Goal: Task Accomplishment & Management: Use online tool/utility

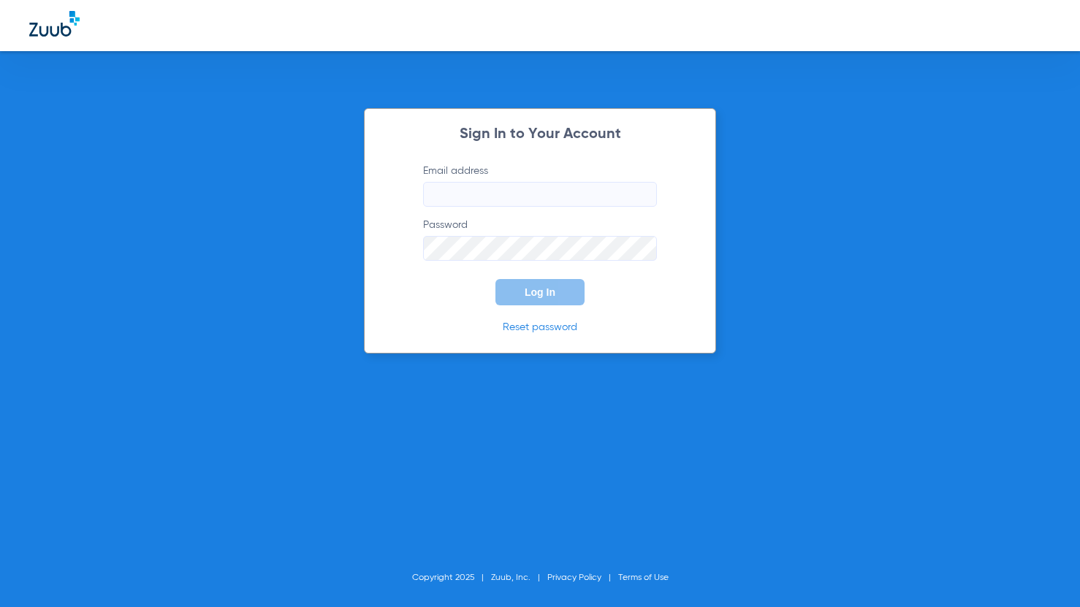
type input "[EMAIL_ADDRESS][DOMAIN_NAME]"
click at [523, 300] on button "Log In" at bounding box center [540, 292] width 89 height 26
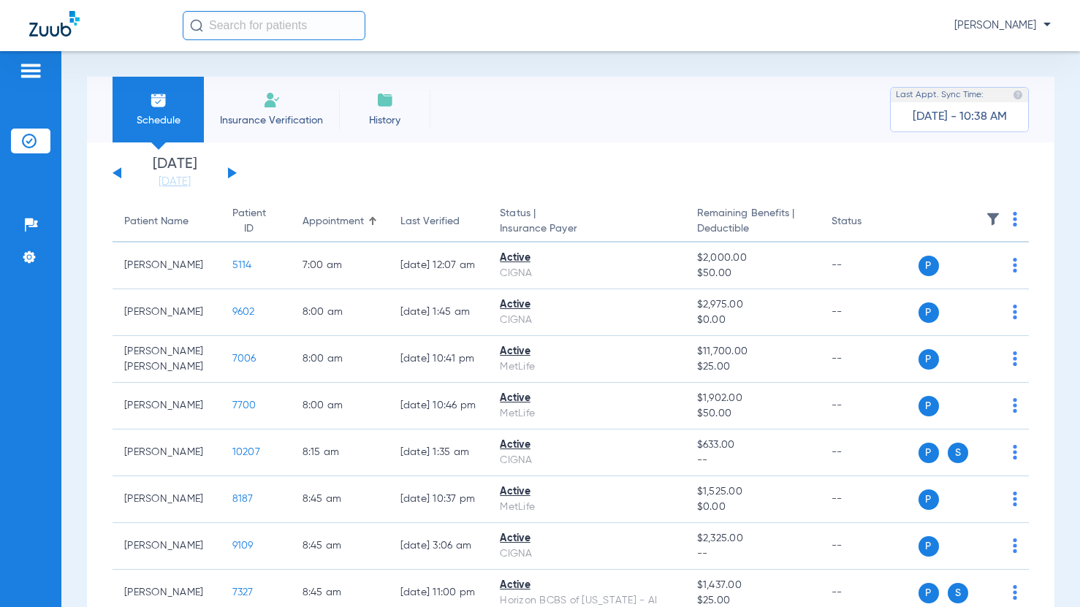
click at [231, 174] on button at bounding box center [232, 172] width 9 height 11
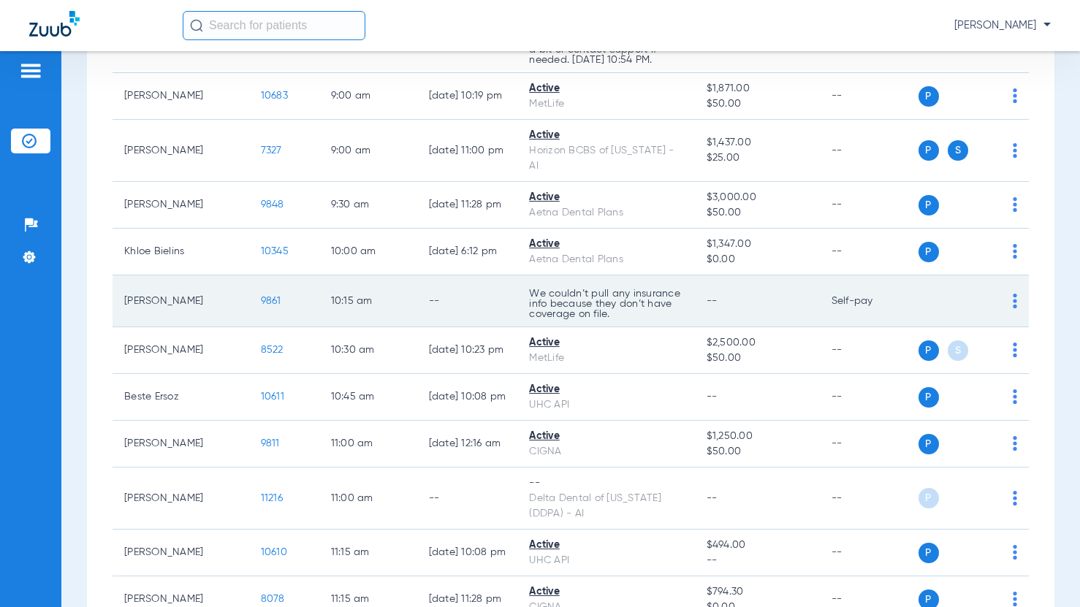
scroll to position [365, 0]
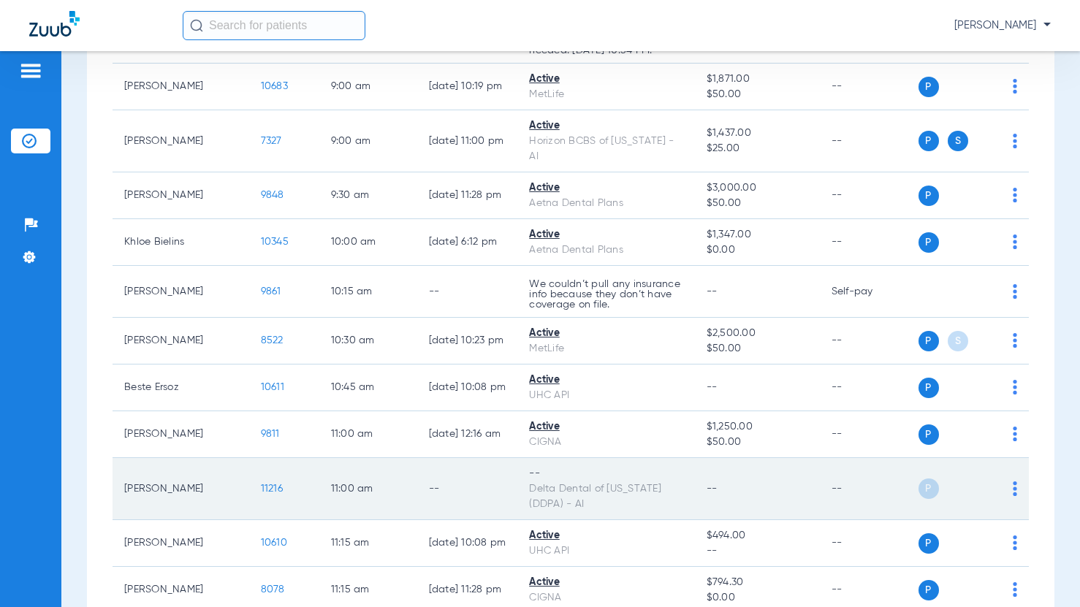
click at [1013, 482] on img at bounding box center [1015, 489] width 4 height 15
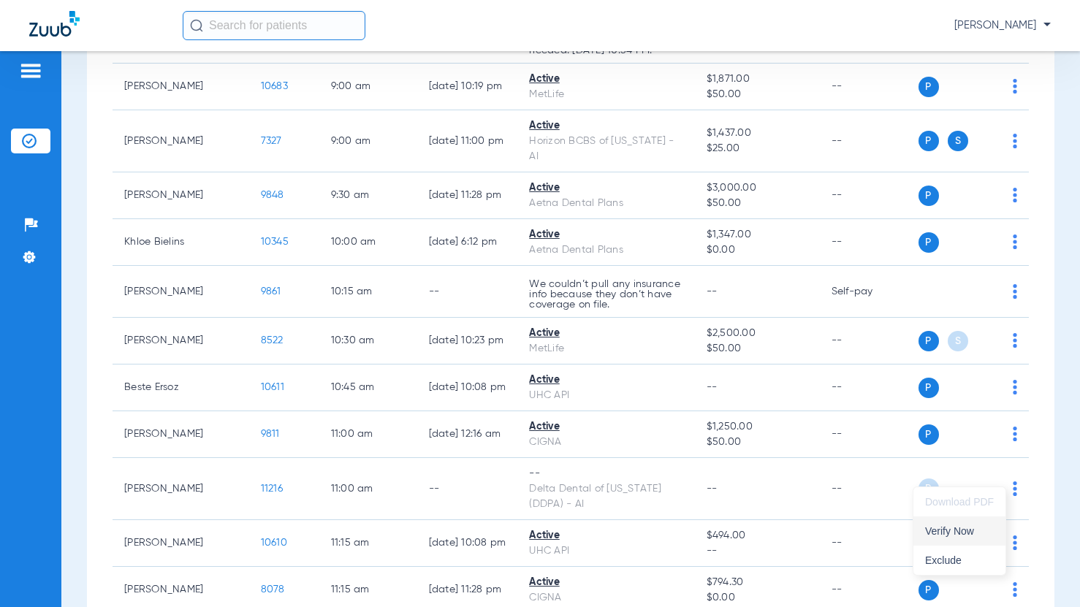
click at [958, 531] on span "Verify Now" at bounding box center [959, 531] width 69 height 10
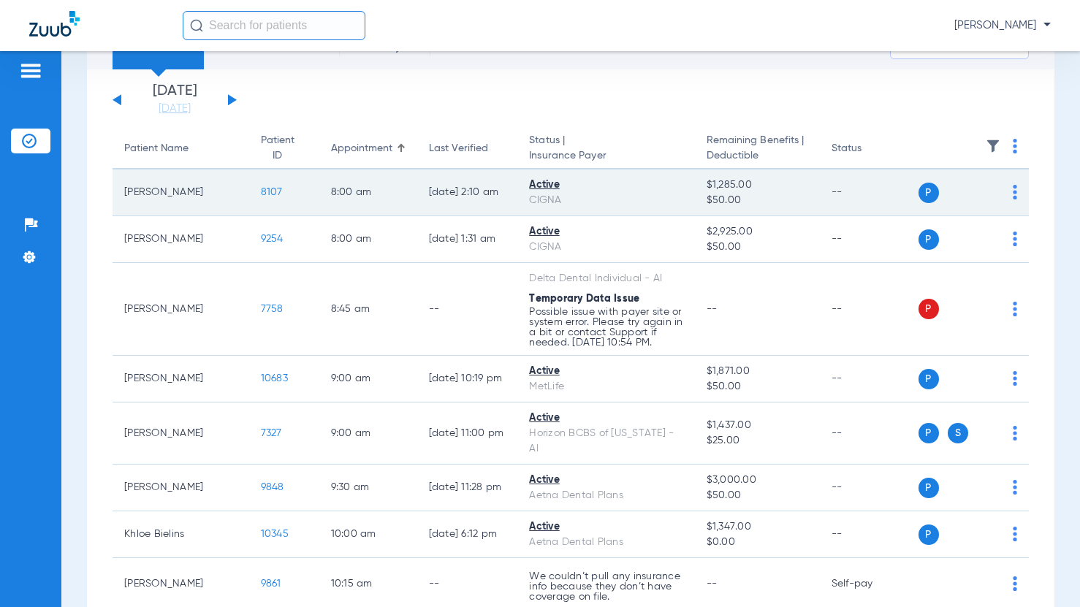
scroll to position [0, 0]
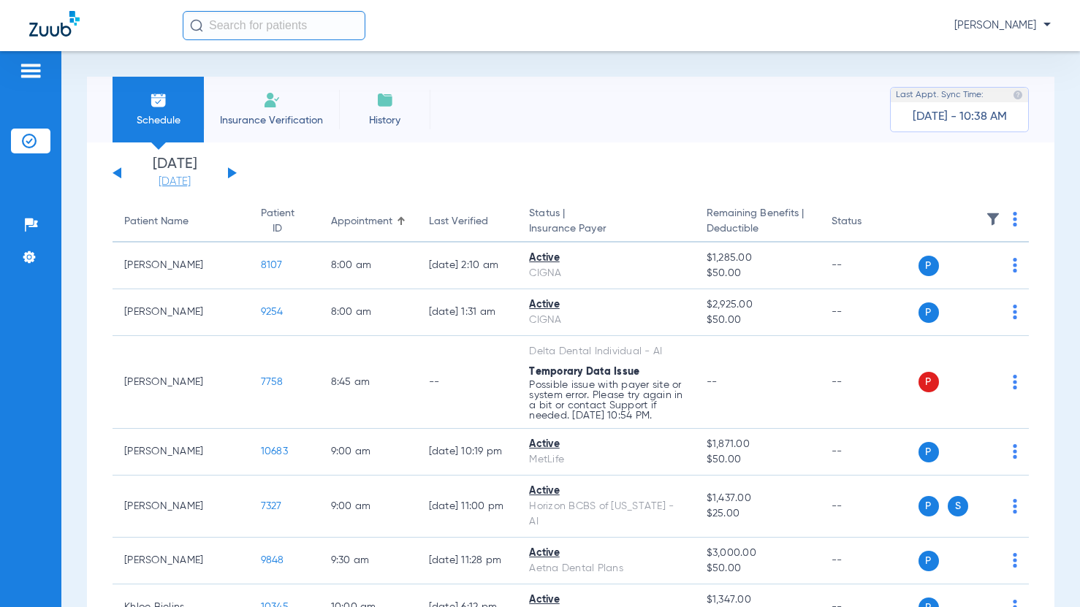
click at [201, 186] on link "[DATE]" at bounding box center [175, 182] width 88 height 15
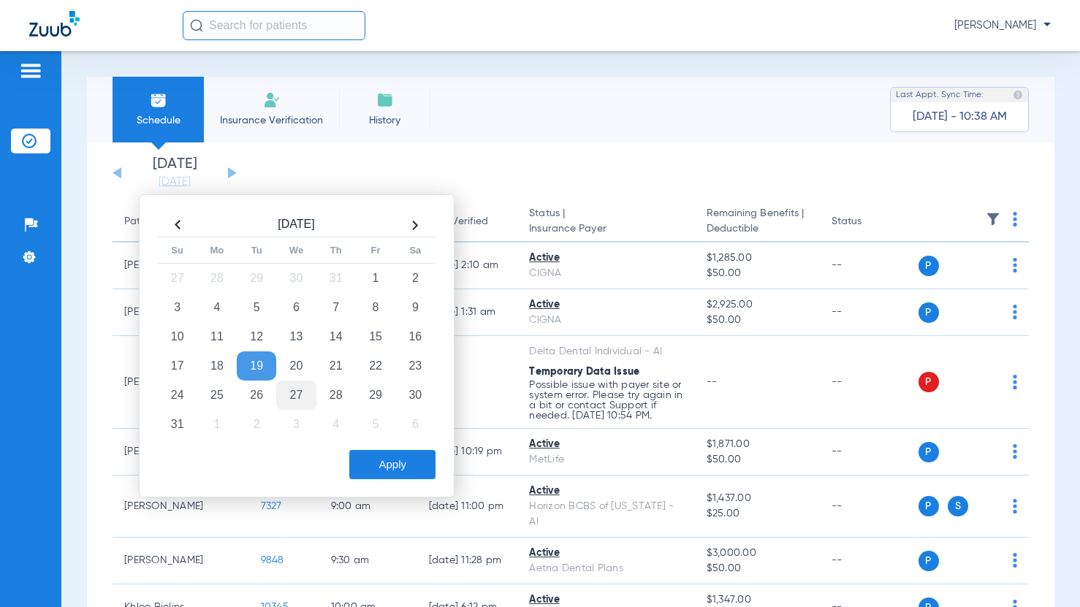
click at [300, 391] on td "27" at bounding box center [295, 395] width 39 height 29
click at [406, 474] on button "Apply" at bounding box center [392, 464] width 86 height 29
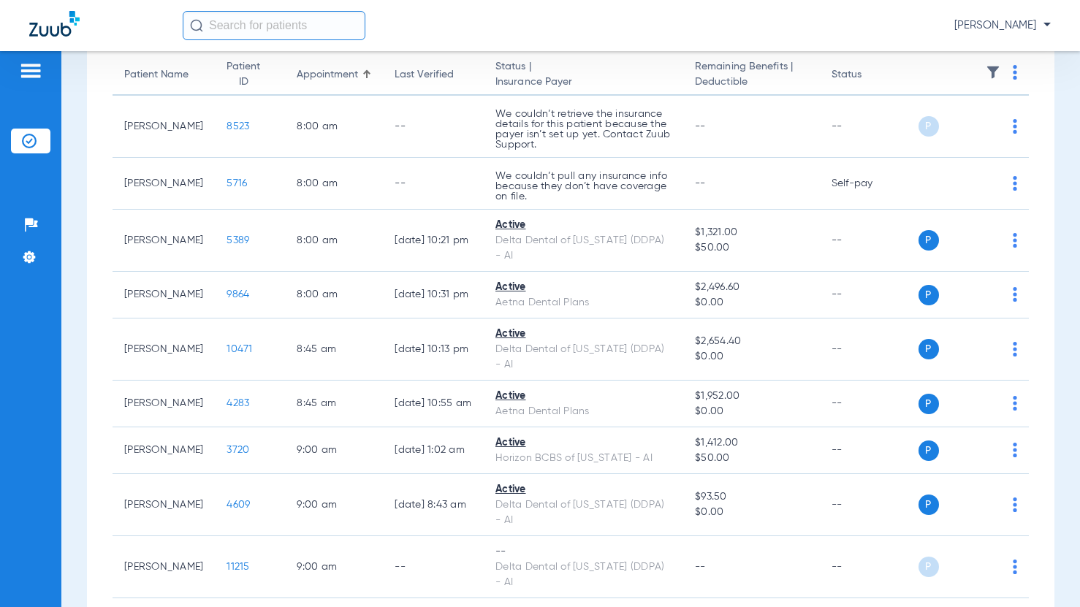
scroll to position [219, 0]
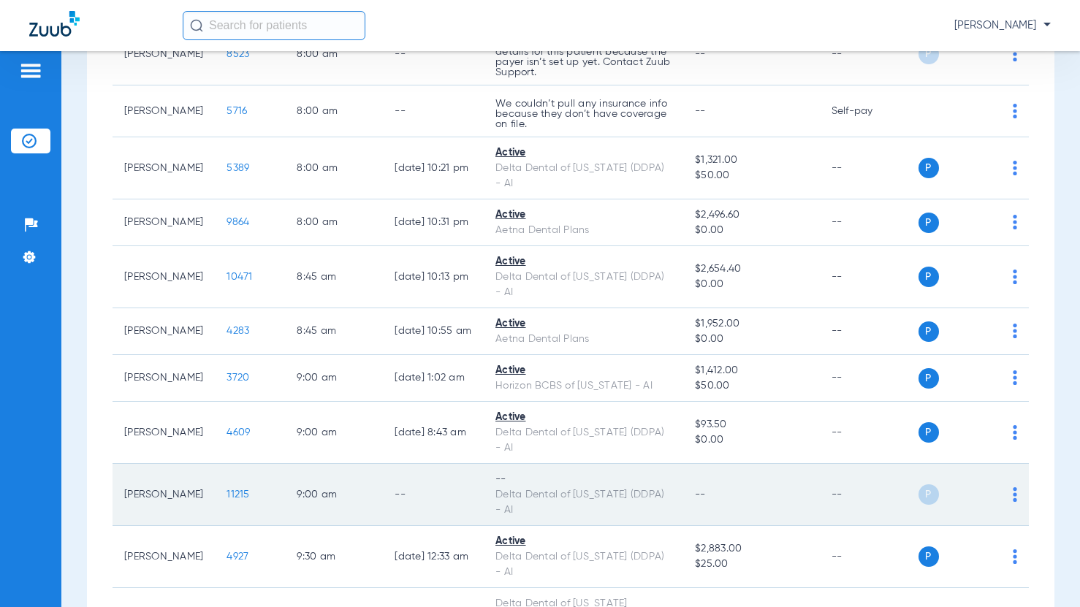
click at [1013, 494] on img at bounding box center [1015, 494] width 4 height 15
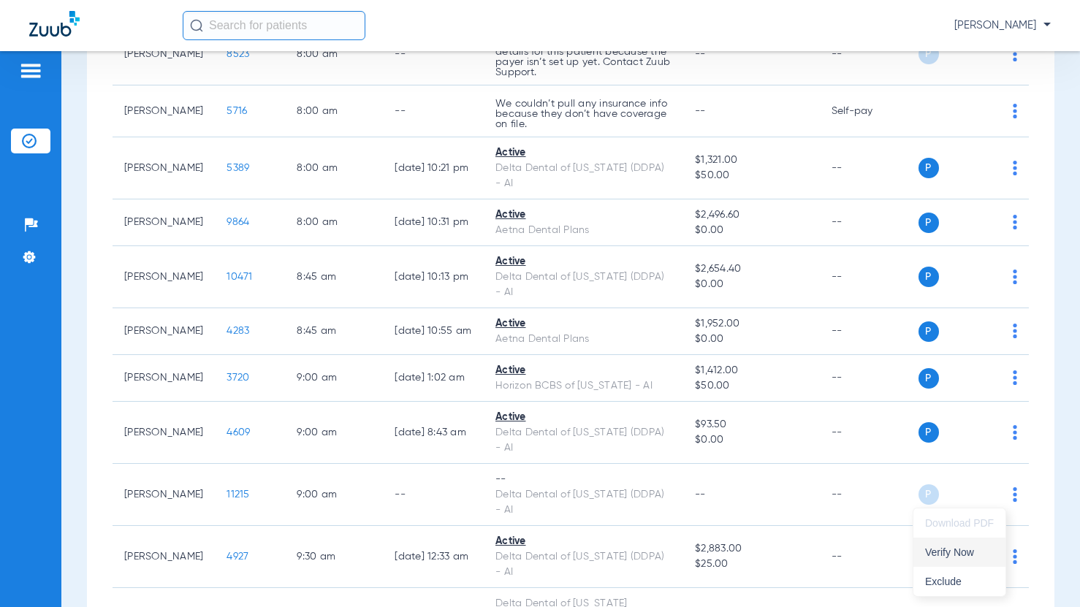
click at [988, 542] on button "Verify Now" at bounding box center [960, 552] width 92 height 29
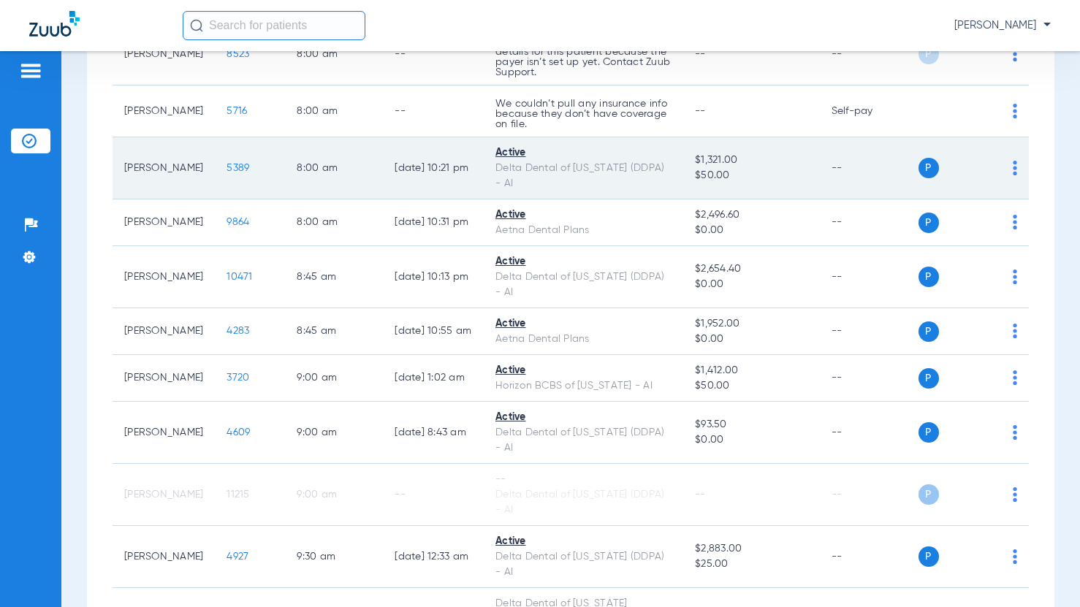
scroll to position [0, 0]
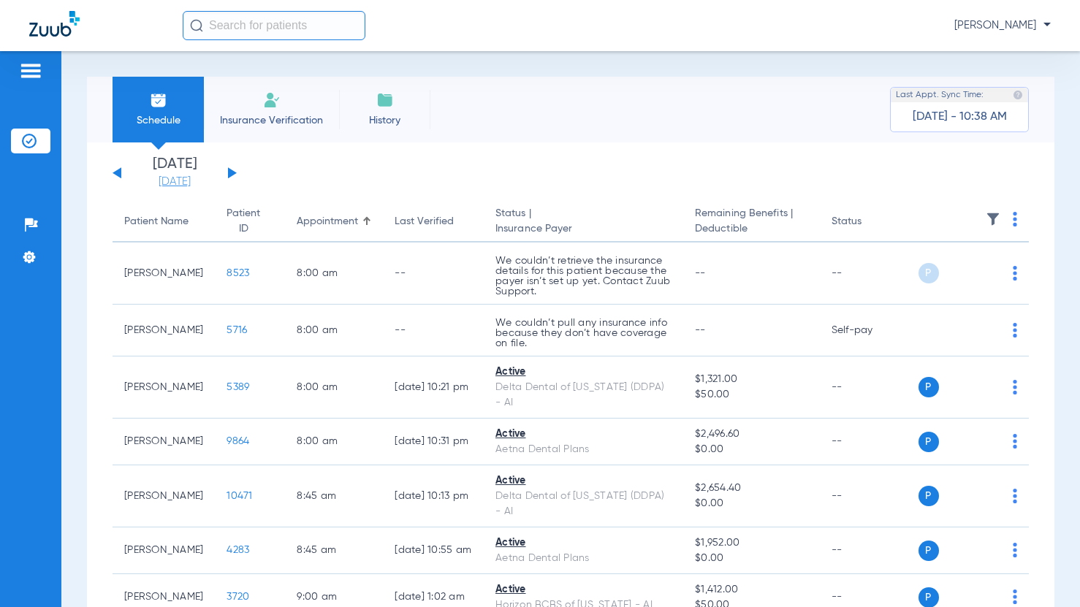
click at [157, 186] on link "[DATE]" at bounding box center [175, 182] width 88 height 15
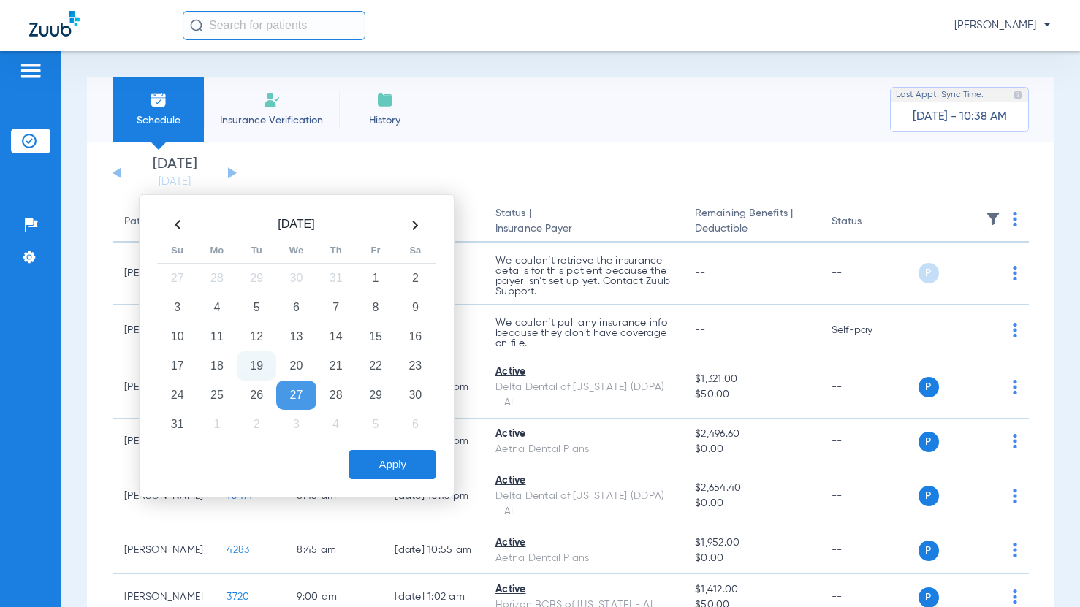
click at [256, 366] on td "19" at bounding box center [256, 366] width 39 height 29
click at [404, 463] on button "Apply" at bounding box center [392, 464] width 86 height 29
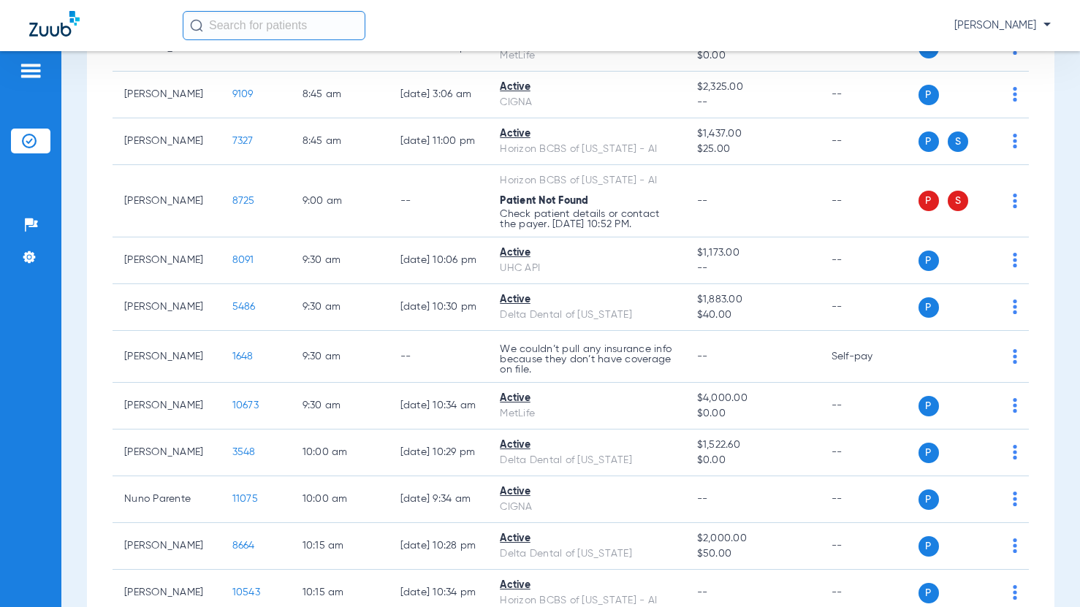
scroll to position [398, 0]
